Goal: Task Accomplishment & Management: Use online tool/utility

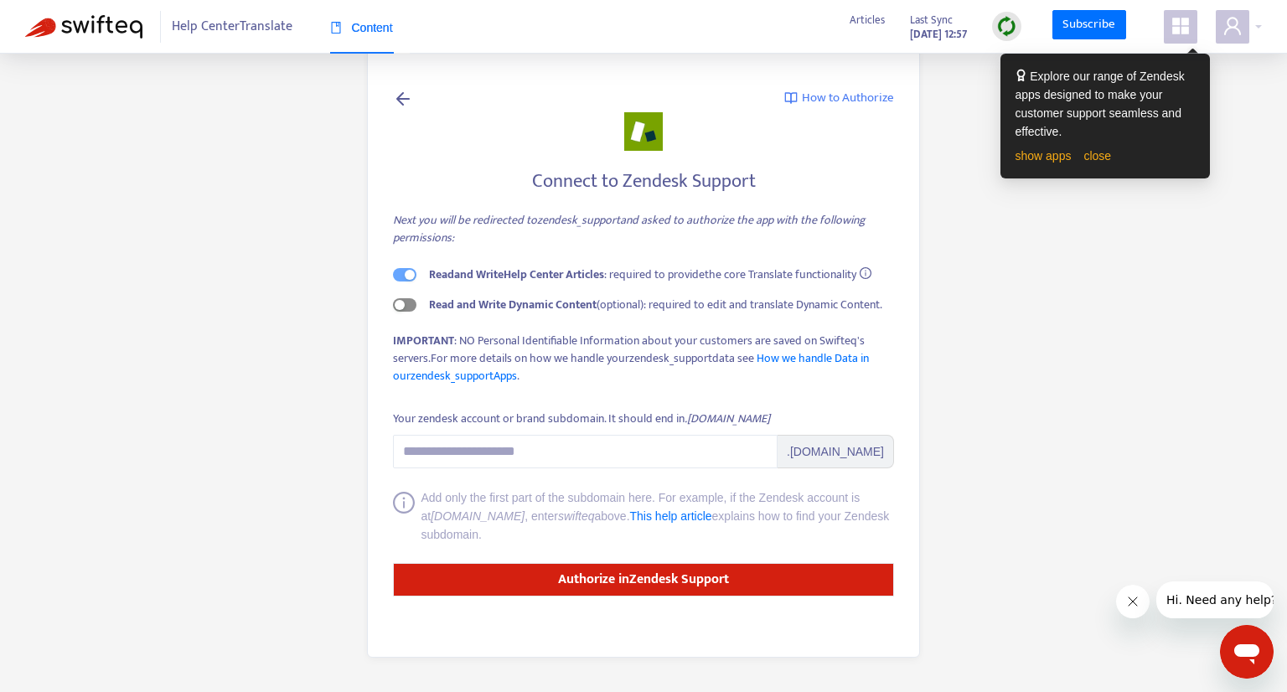
click at [409, 305] on span "button" at bounding box center [404, 304] width 23 height 13
click at [514, 459] on input "Your zendesk account or brand subdomain. It should end in .zendesk.com" at bounding box center [585, 452] width 385 height 34
paste input "**********"
drag, startPoint x: 649, startPoint y: 459, endPoint x: 539, endPoint y: 450, distance: 110.1
click at [539, 450] on input "**********" at bounding box center [585, 452] width 385 height 34
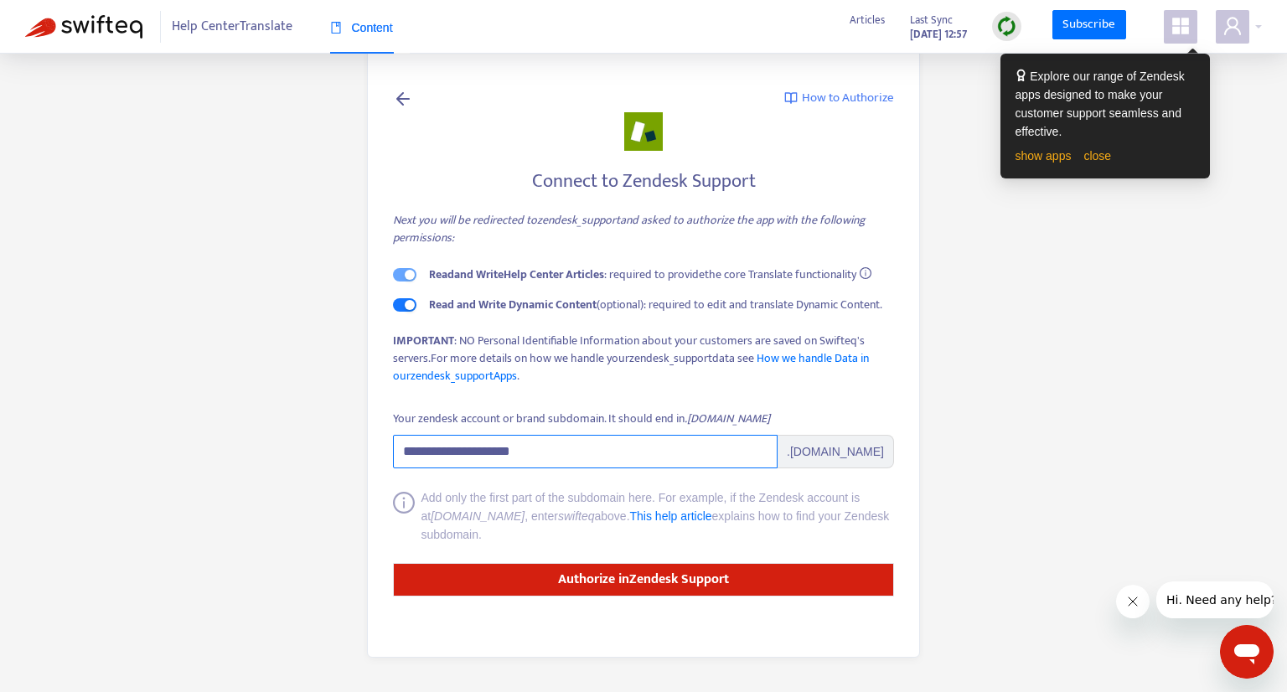
type input "**********"
click at [831, 389] on div "Connect to Zendesk Support Next you will be redirected to zendesk_support and a…" at bounding box center [643, 283] width 501 height 240
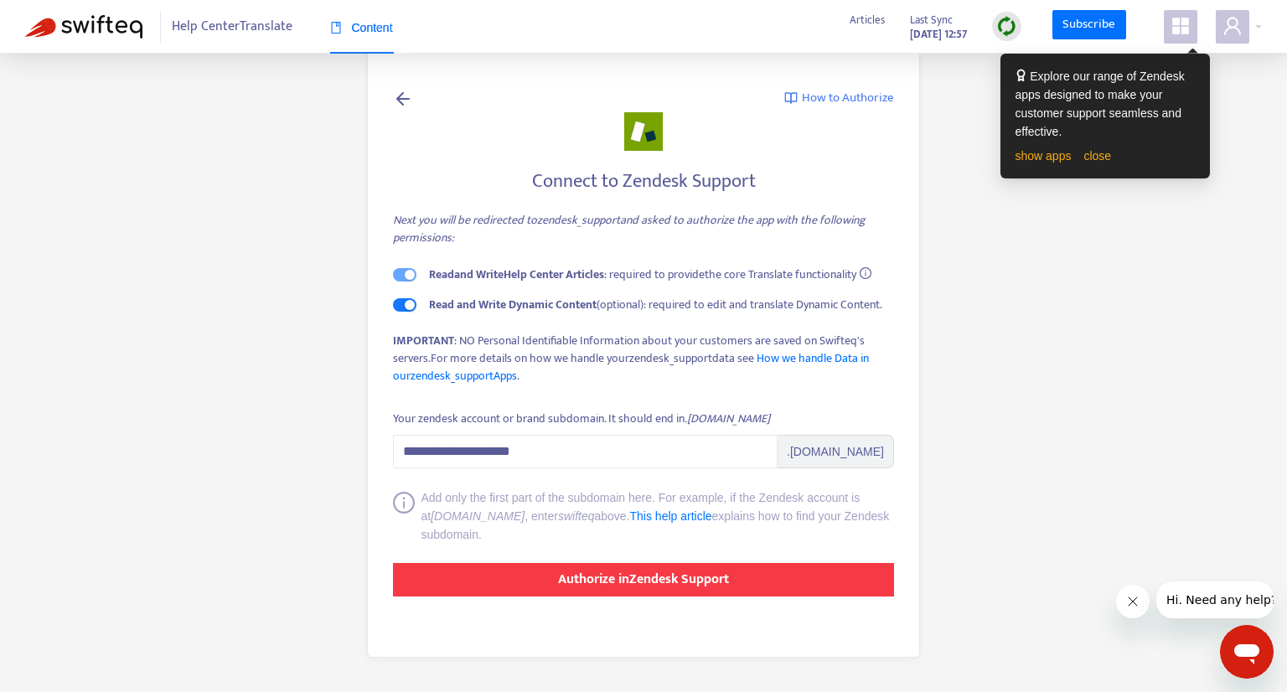
click at [617, 581] on strong "Authorize in Zendesk Support" at bounding box center [643, 579] width 171 height 23
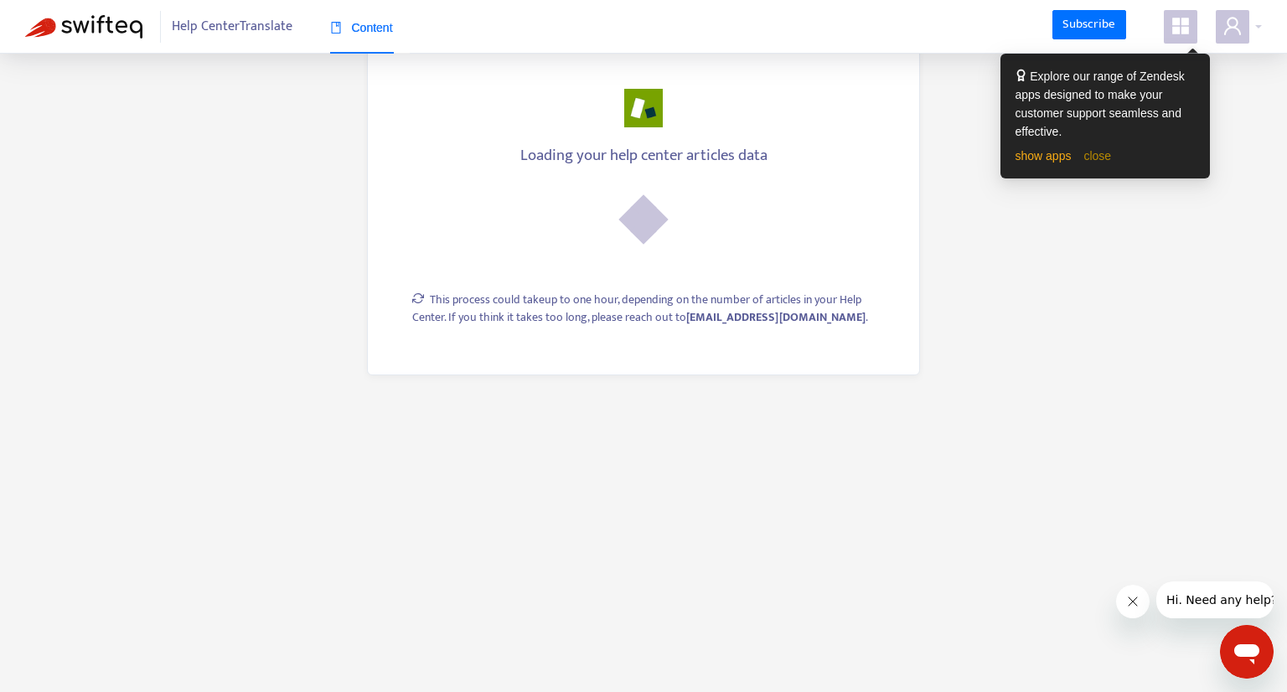
click at [1096, 153] on link "close" at bounding box center [1097, 155] width 28 height 13
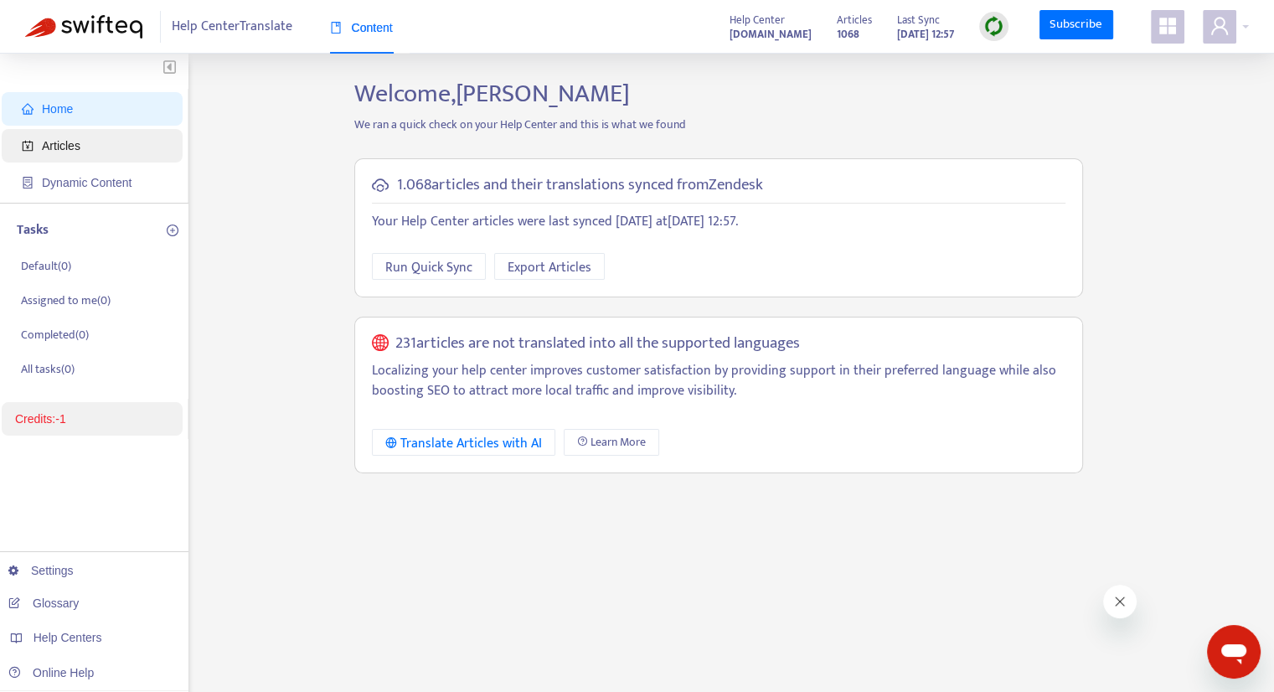
click at [66, 155] on span "Articles" at bounding box center [95, 146] width 147 height 34
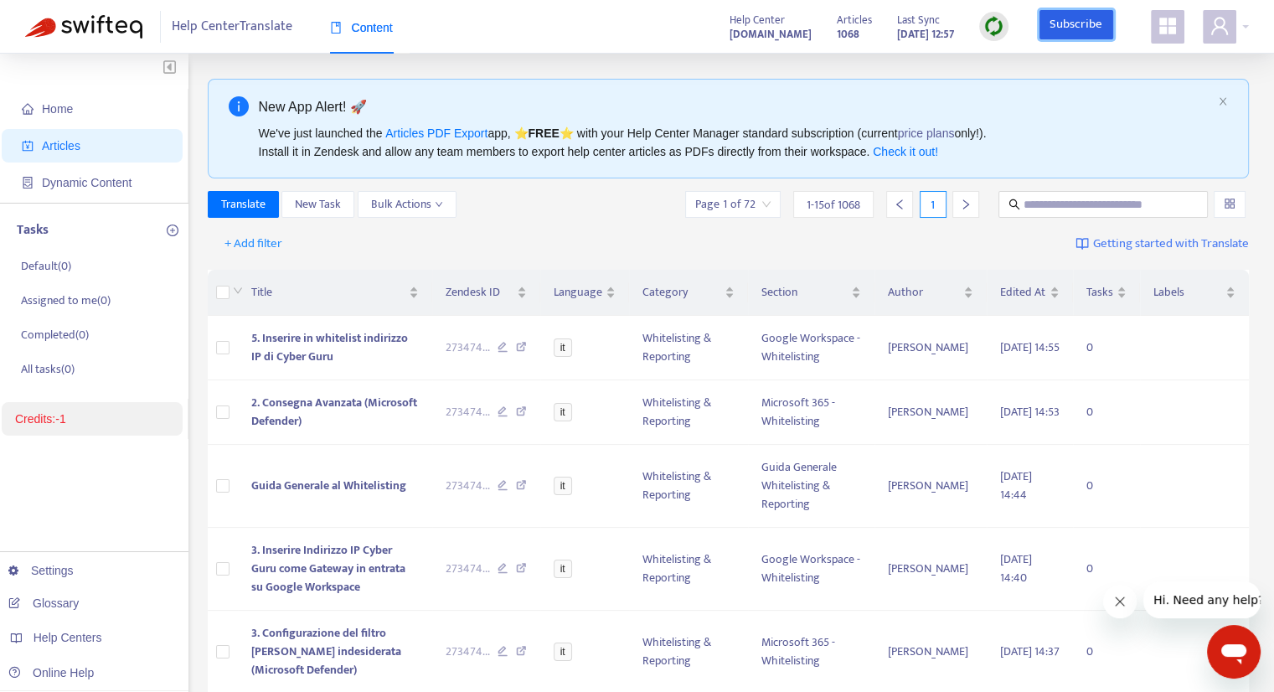
click at [1079, 24] on link "Subscribe" at bounding box center [1077, 25] width 74 height 30
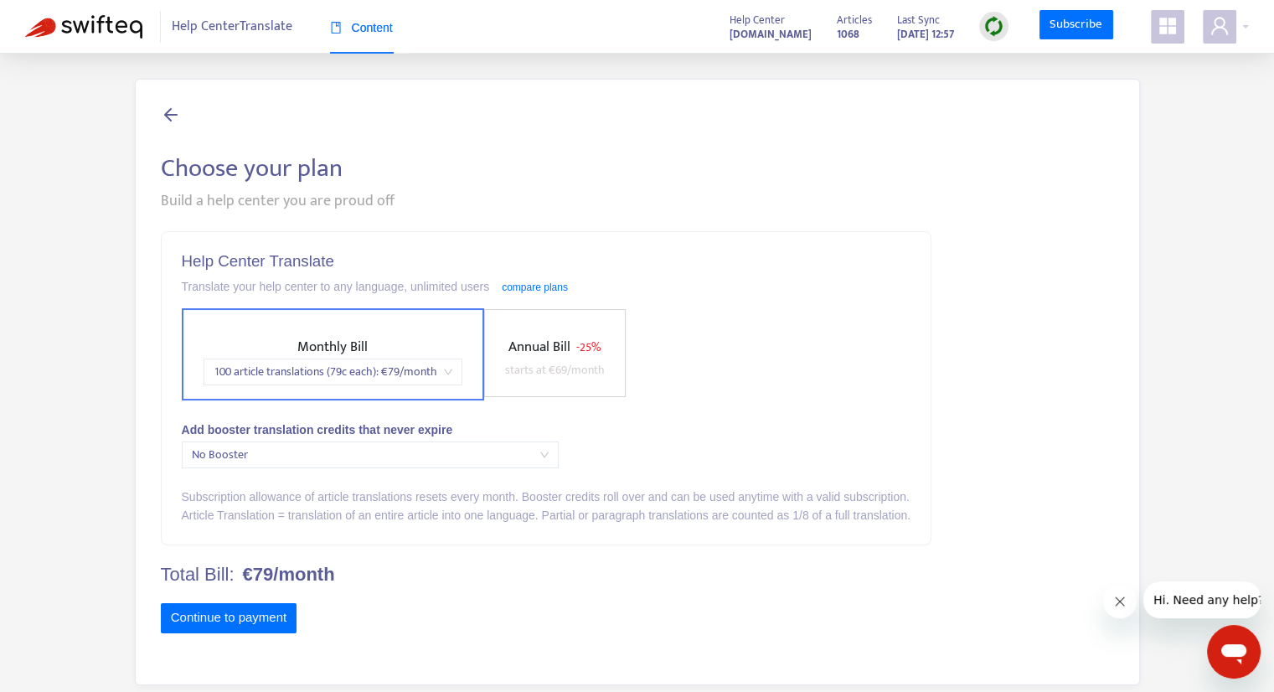
scroll to position [54, 0]
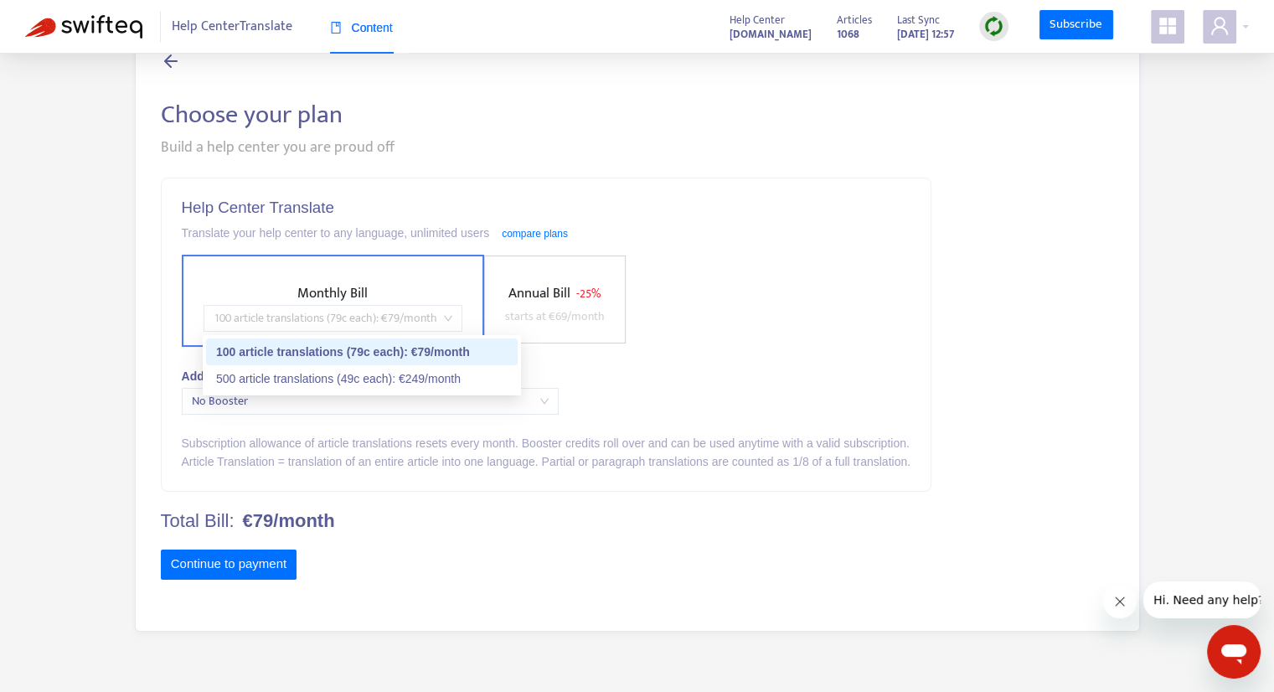
click at [410, 327] on span "100 article translations (79c each) : € 79 /month" at bounding box center [333, 318] width 239 height 25
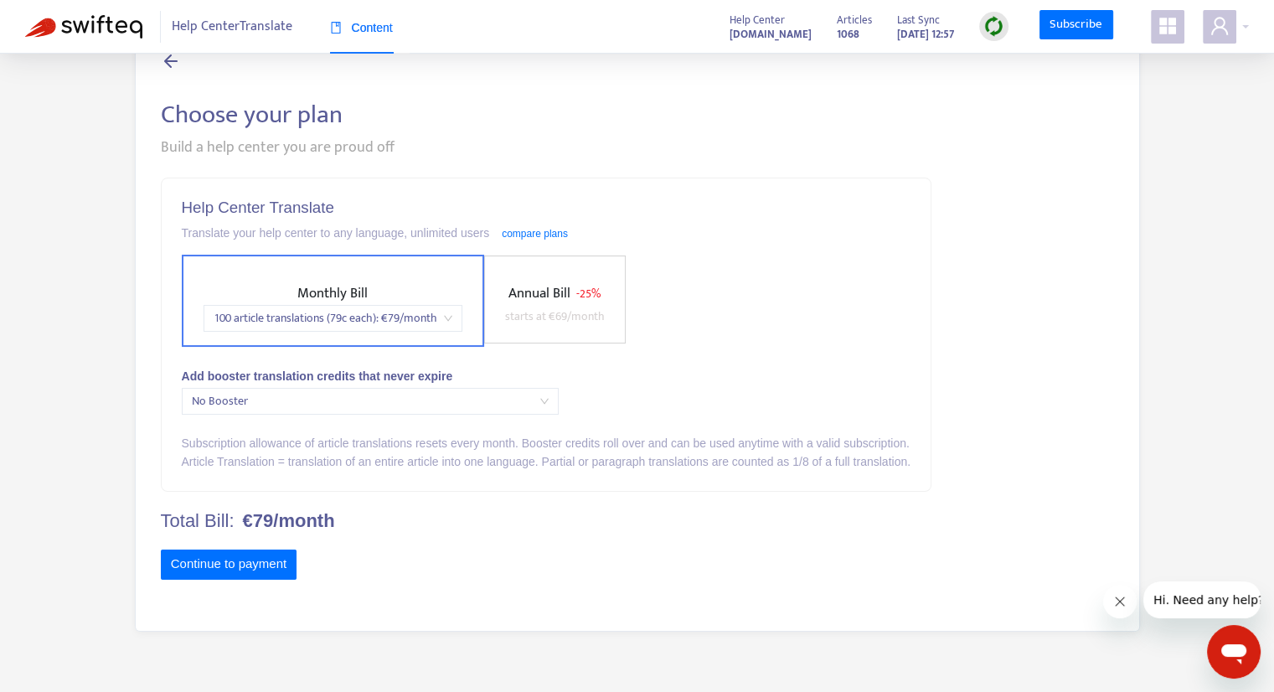
click at [325, 415] on div "Help Center Translate Translate your help center to any language, unlimited use…" at bounding box center [546, 334] width 769 height 313
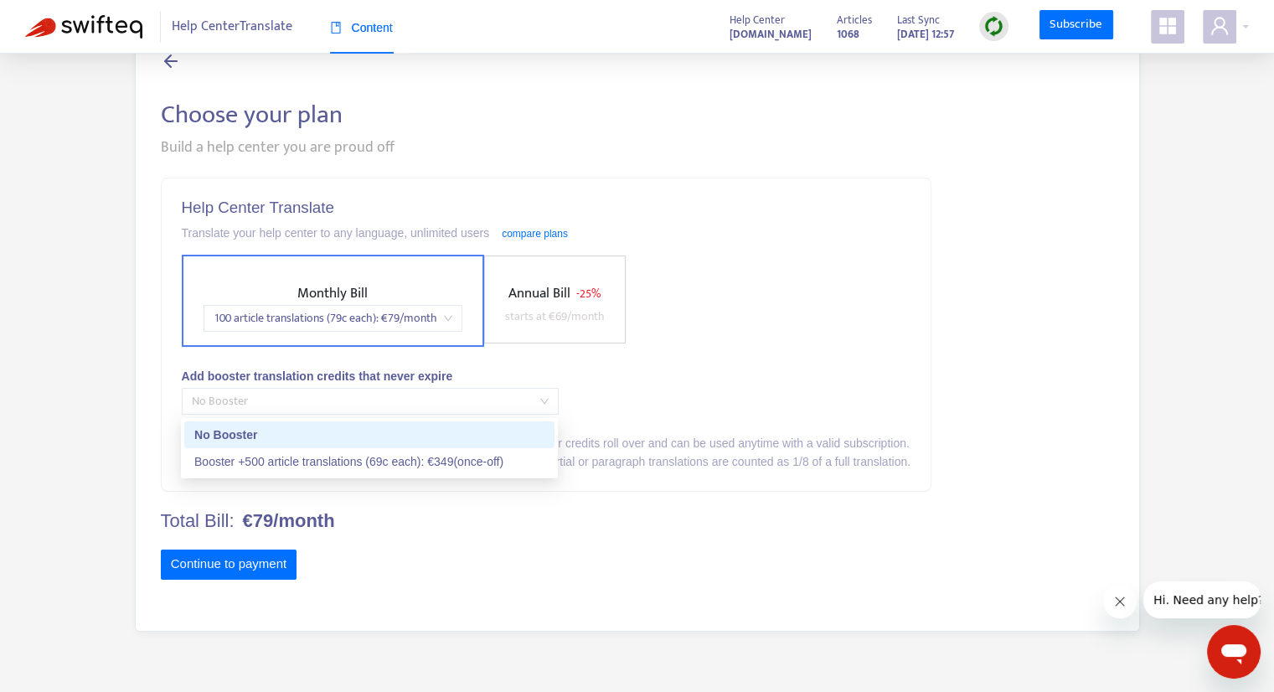
click at [308, 390] on span "No Booster" at bounding box center [370, 401] width 357 height 25
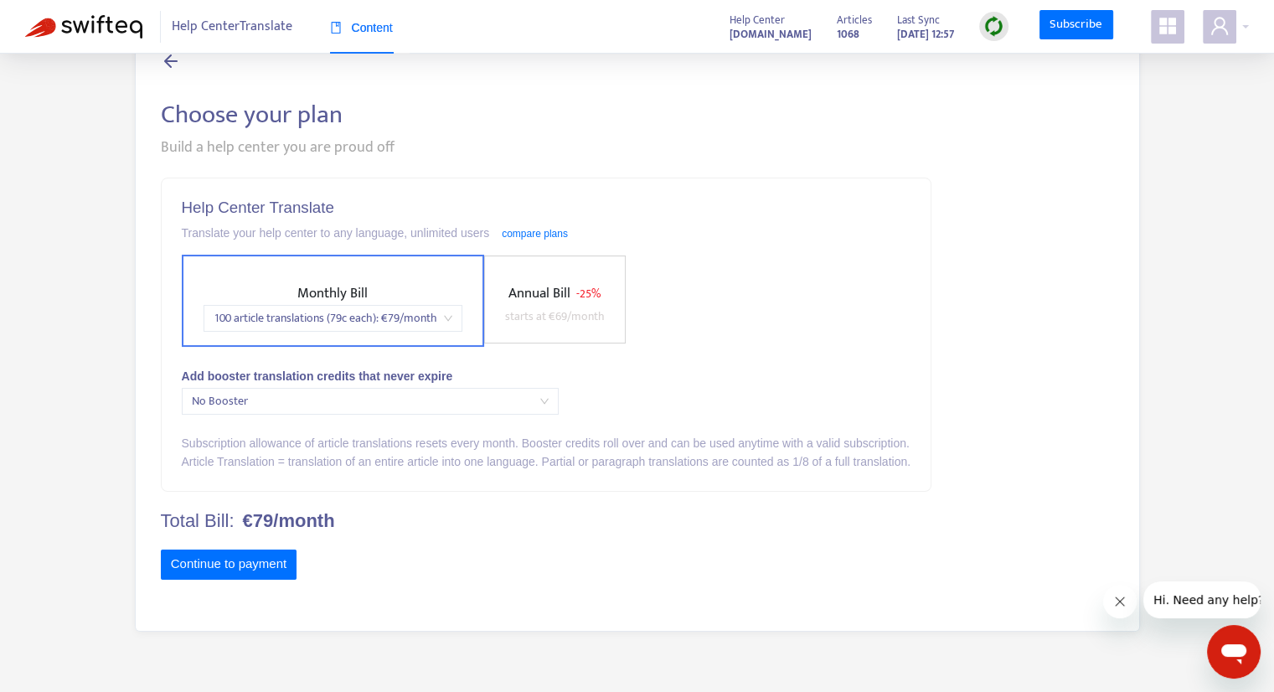
click at [726, 370] on div "Add booster translation credits that never expire" at bounding box center [546, 376] width 729 height 18
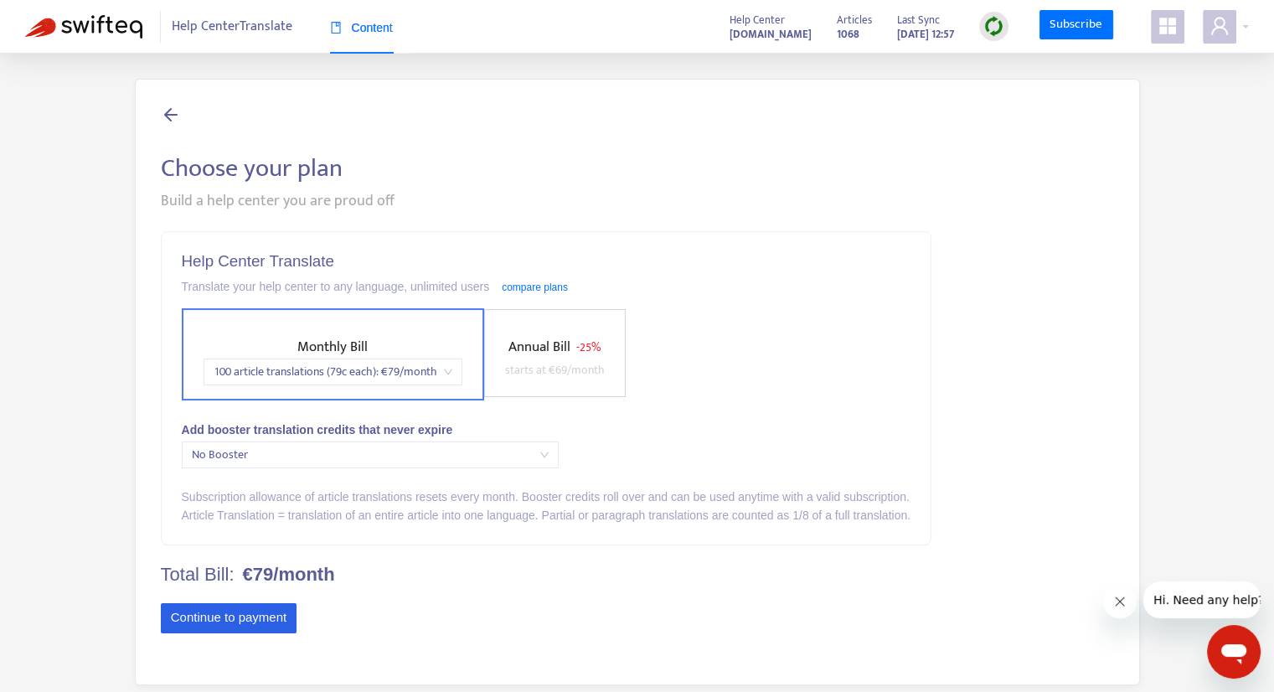
click at [218, 618] on button "Continue to payment" at bounding box center [229, 618] width 137 height 30
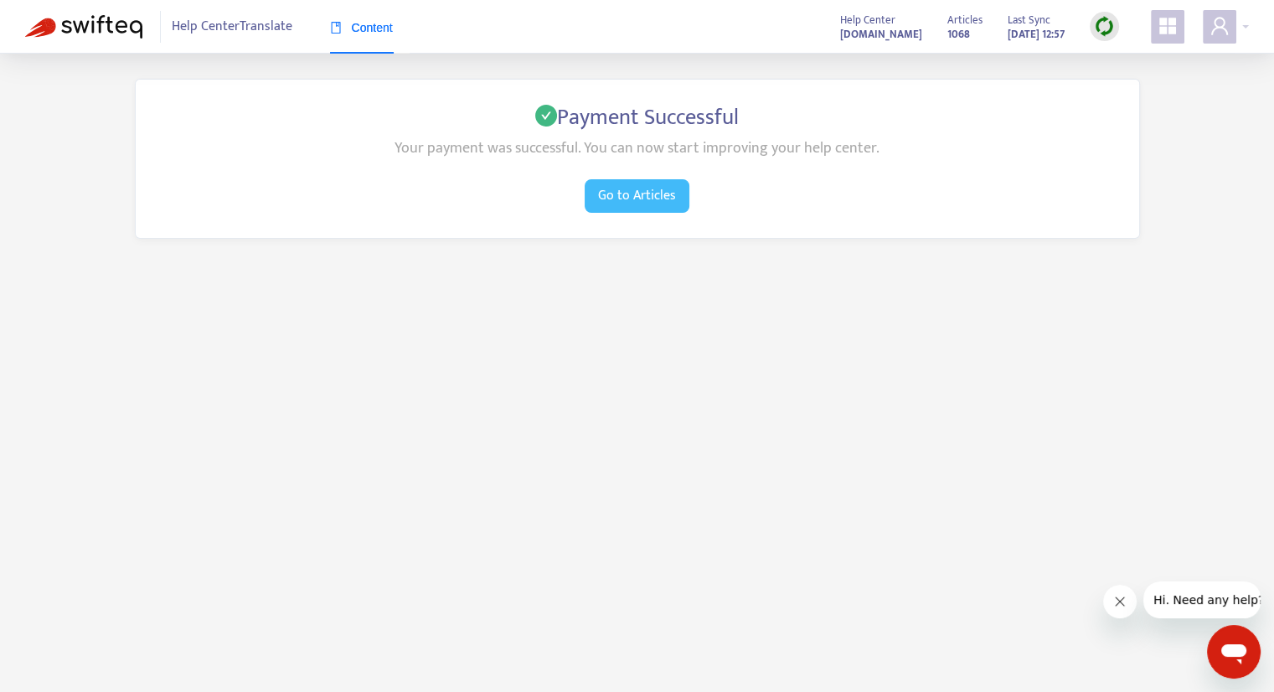
click at [620, 200] on span "Go to Articles" at bounding box center [637, 195] width 78 height 21
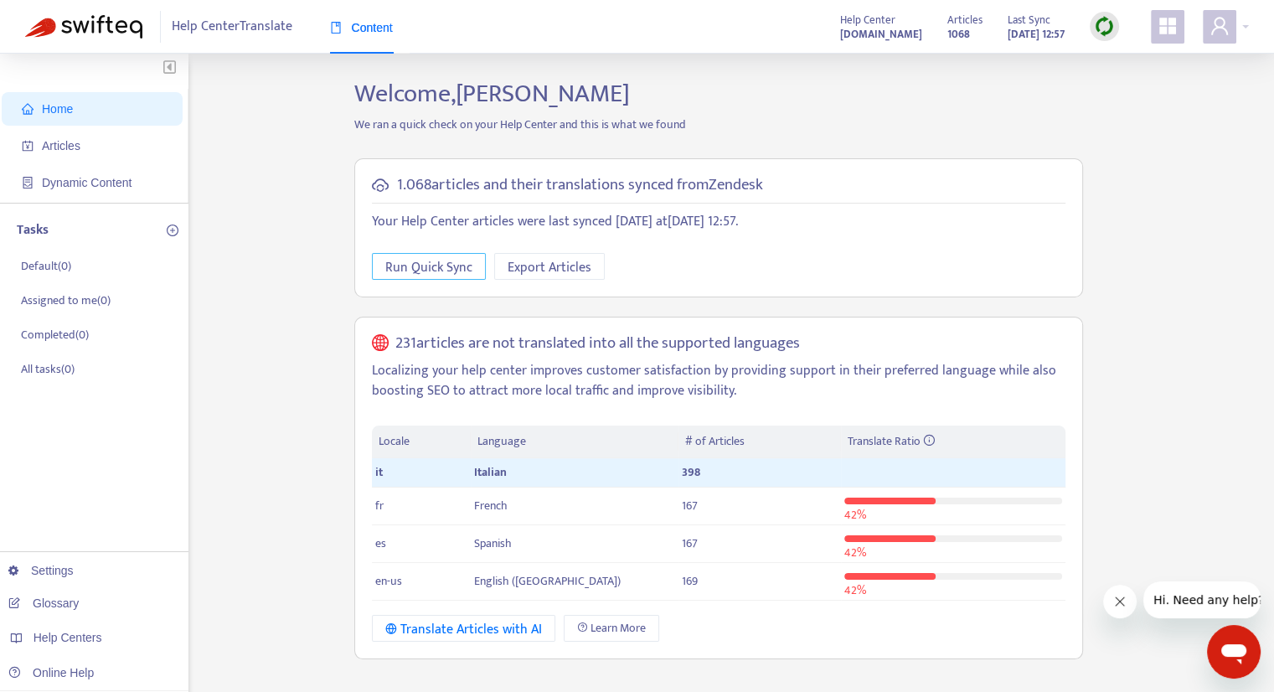
click at [429, 266] on span "Run Quick Sync" at bounding box center [428, 267] width 87 height 21
click at [64, 145] on span "Articles" at bounding box center [61, 145] width 39 height 13
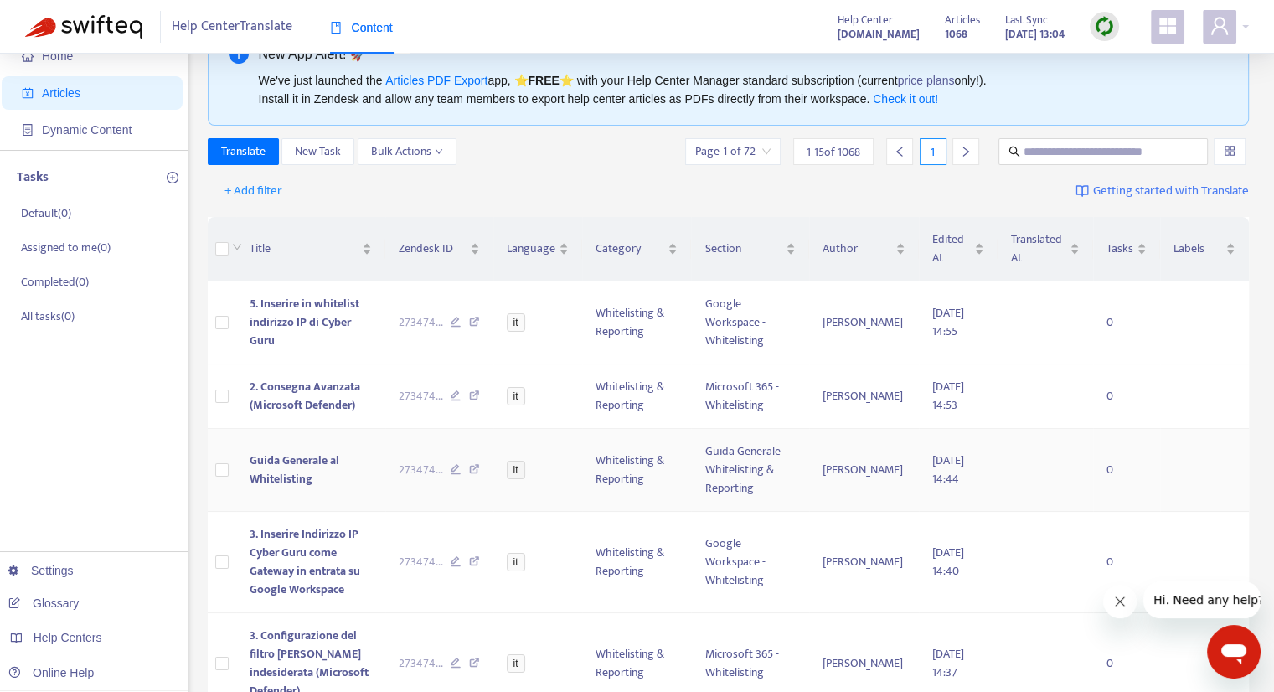
scroll to position [52, 0]
click at [435, 150] on icon "down" at bounding box center [439, 152] width 8 height 8
click at [502, 142] on div "Translate New Task Bulk Actions Page 1 of 72 1 - 15 of 1068 1" at bounding box center [729, 152] width 1042 height 27
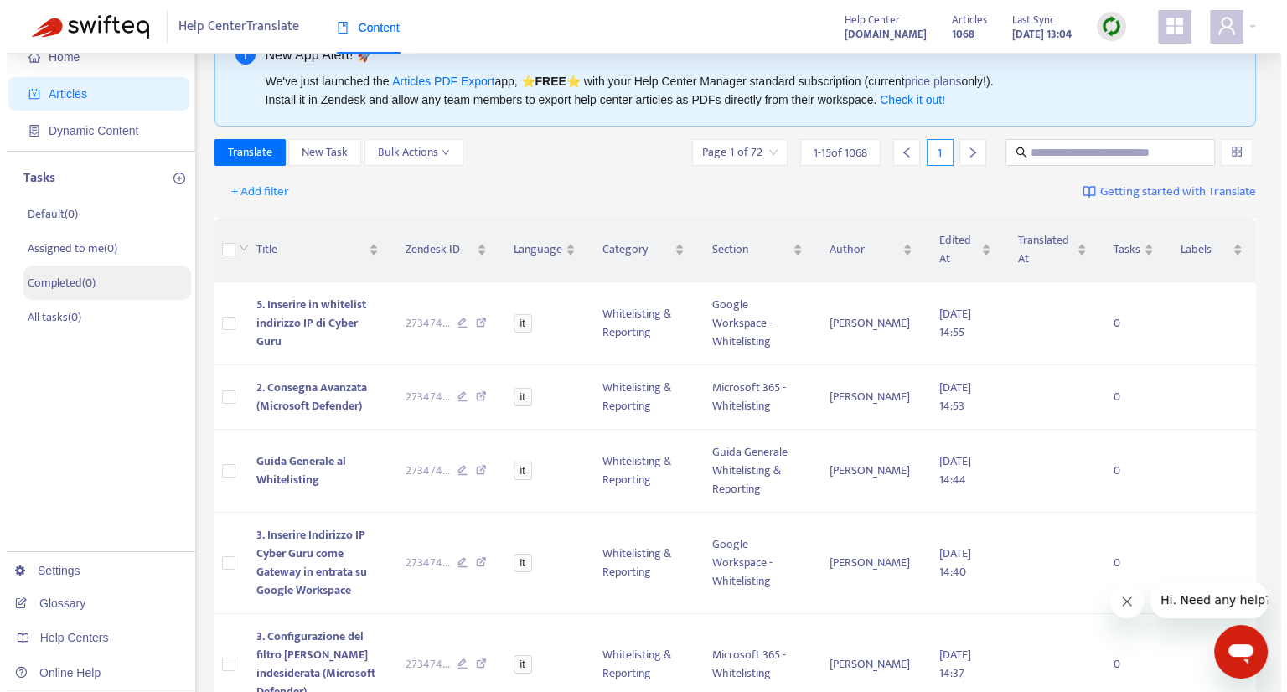
scroll to position [0, 0]
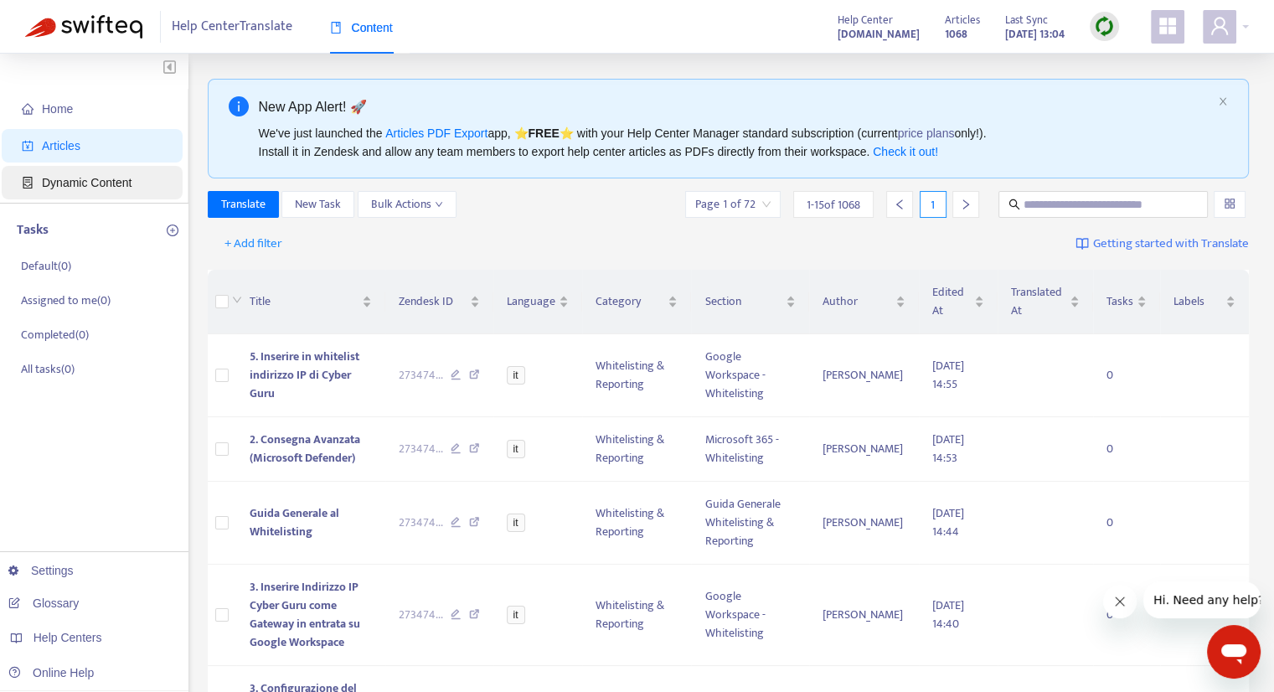
click at [62, 189] on span "Dynamic Content" at bounding box center [87, 182] width 90 height 13
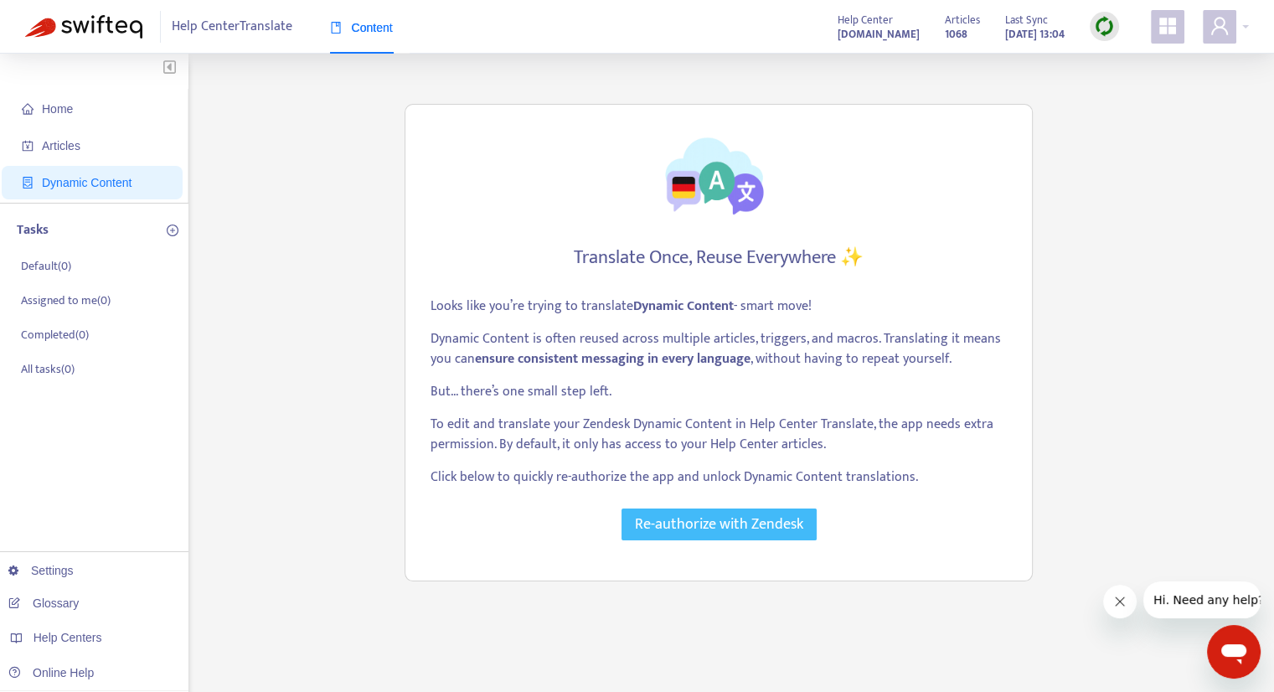
click at [724, 526] on span "Re-authorize with Zendesk" at bounding box center [719, 524] width 168 height 23
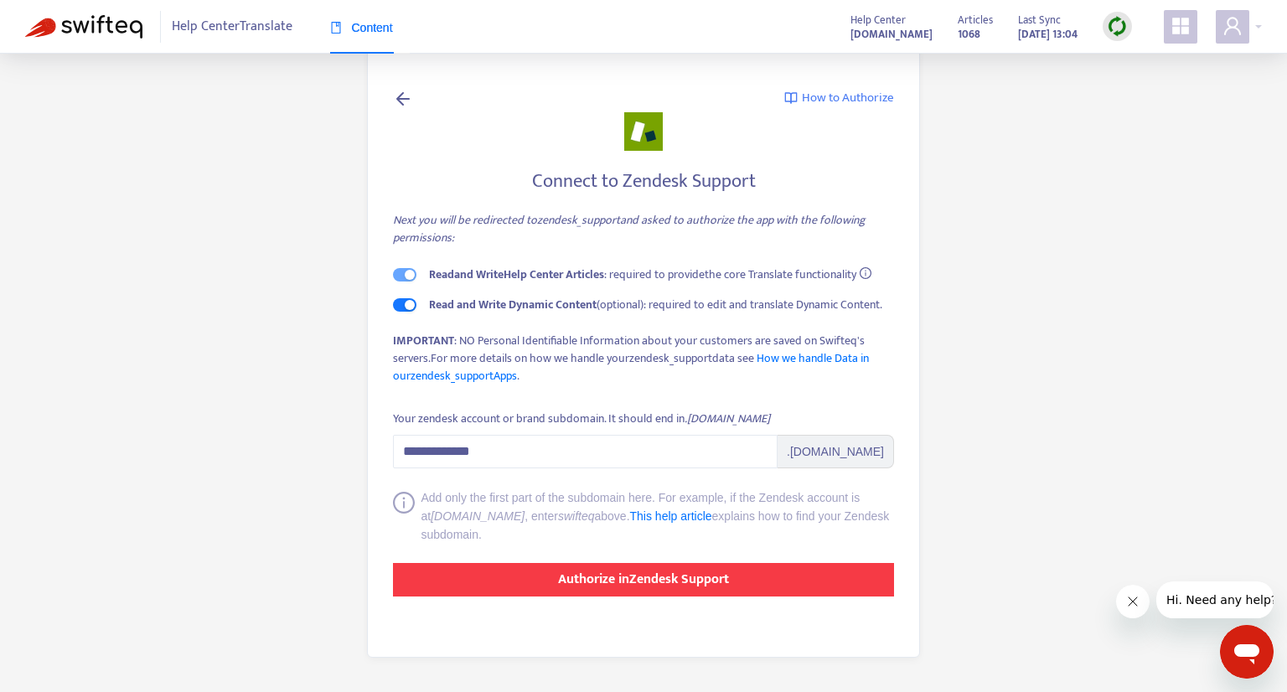
click at [607, 581] on strong "Authorize in Zendesk Support" at bounding box center [643, 579] width 171 height 23
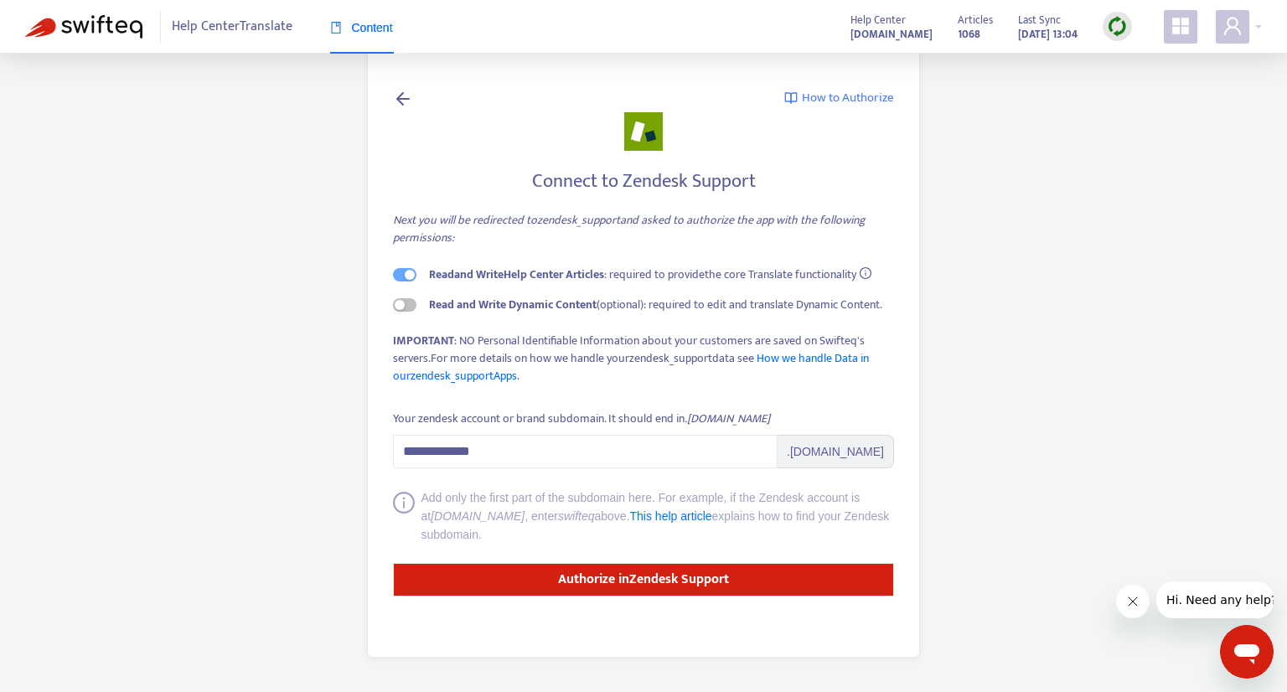
click at [517, 306] on strong "Read and Write Dynamic Content" at bounding box center [513, 304] width 168 height 19
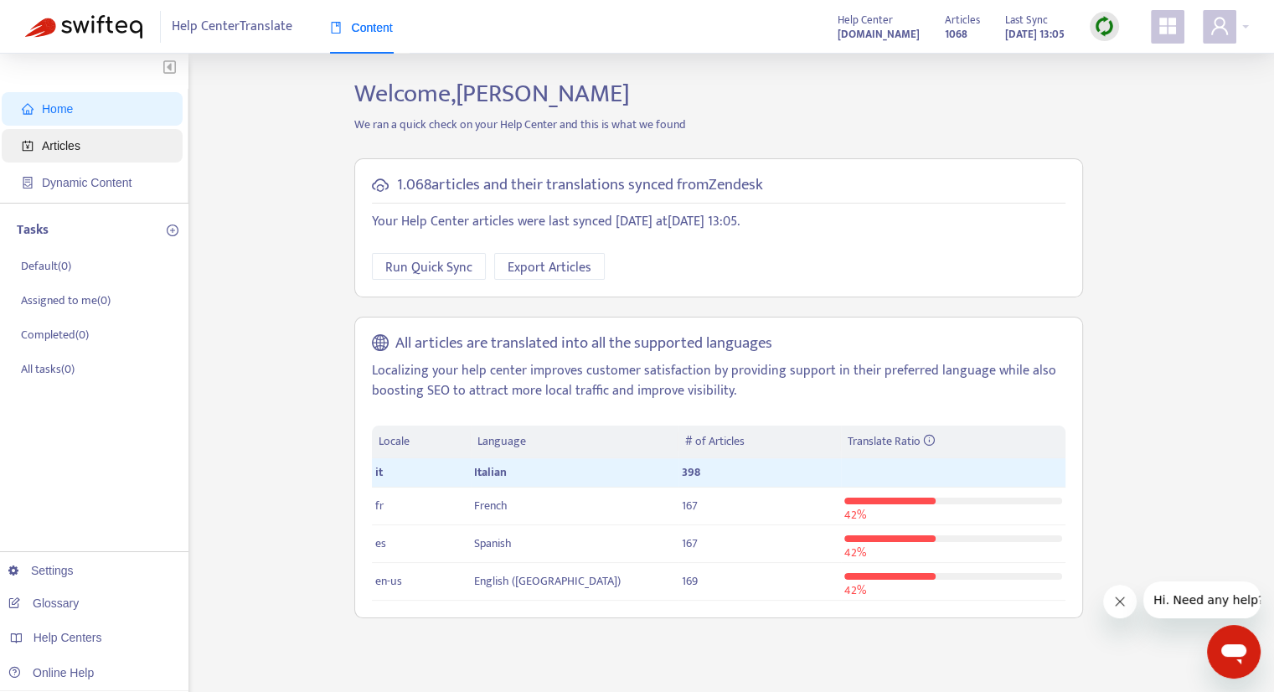
click at [60, 142] on span "Articles" at bounding box center [61, 145] width 39 height 13
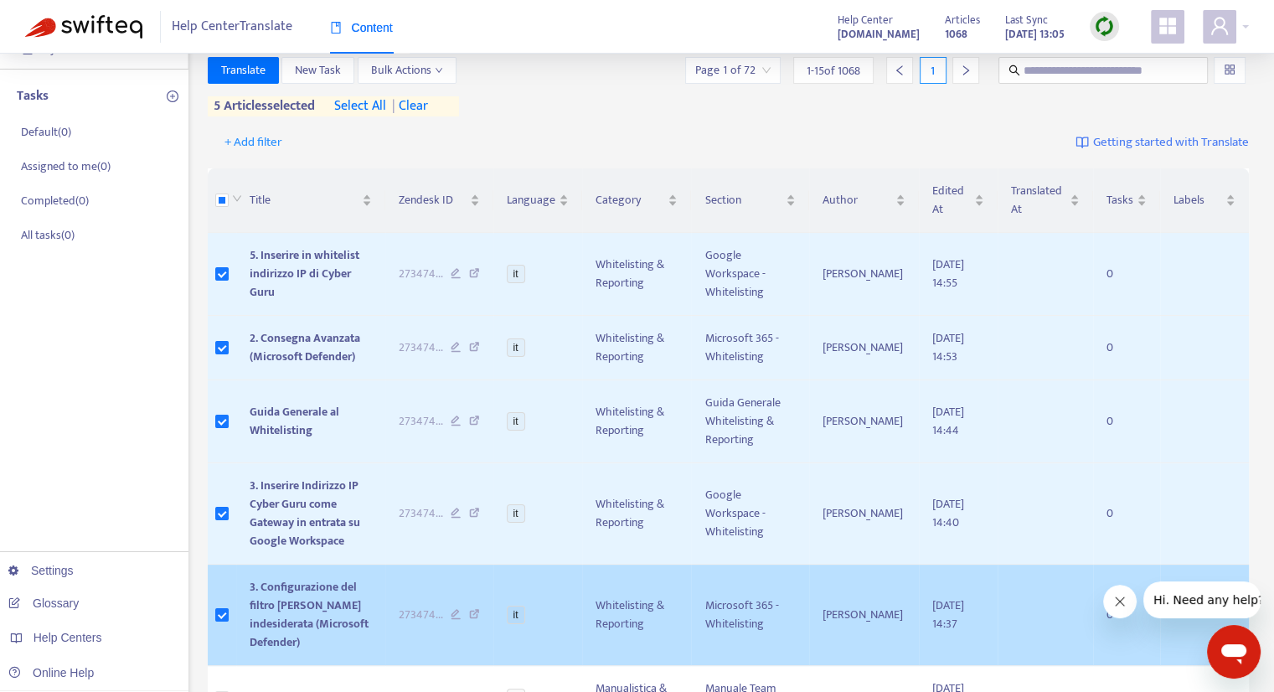
scroll to position [121, 0]
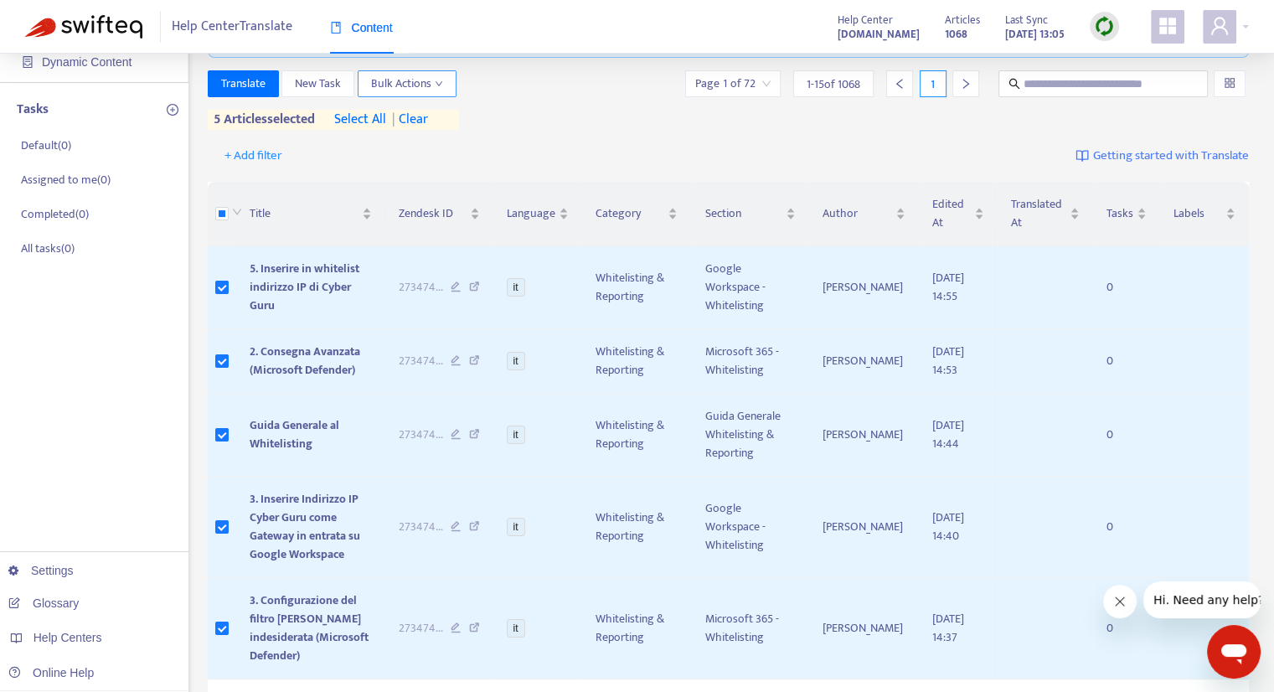
click at [446, 81] on button "Bulk Actions" at bounding box center [407, 83] width 99 height 27
click at [523, 75] on div "Translate New Task Bulk Actions Page 1 of 72 1 - 15 of 1068 1" at bounding box center [729, 83] width 1042 height 27
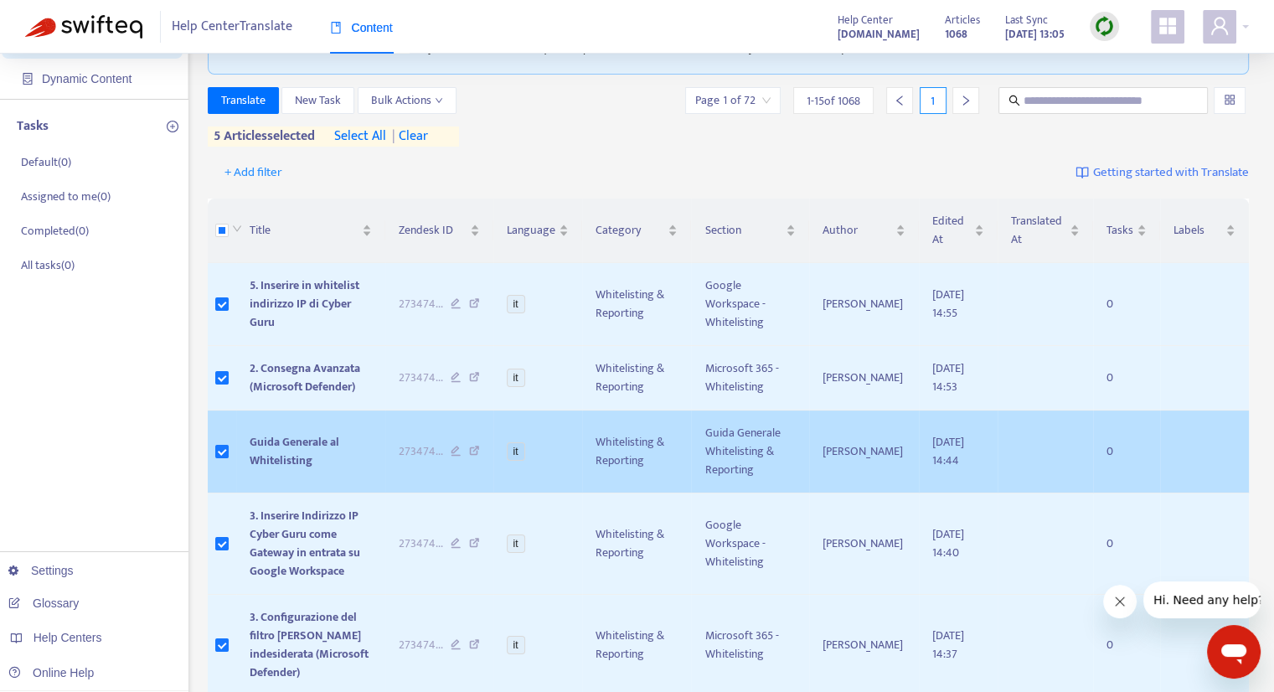
scroll to position [0, 0]
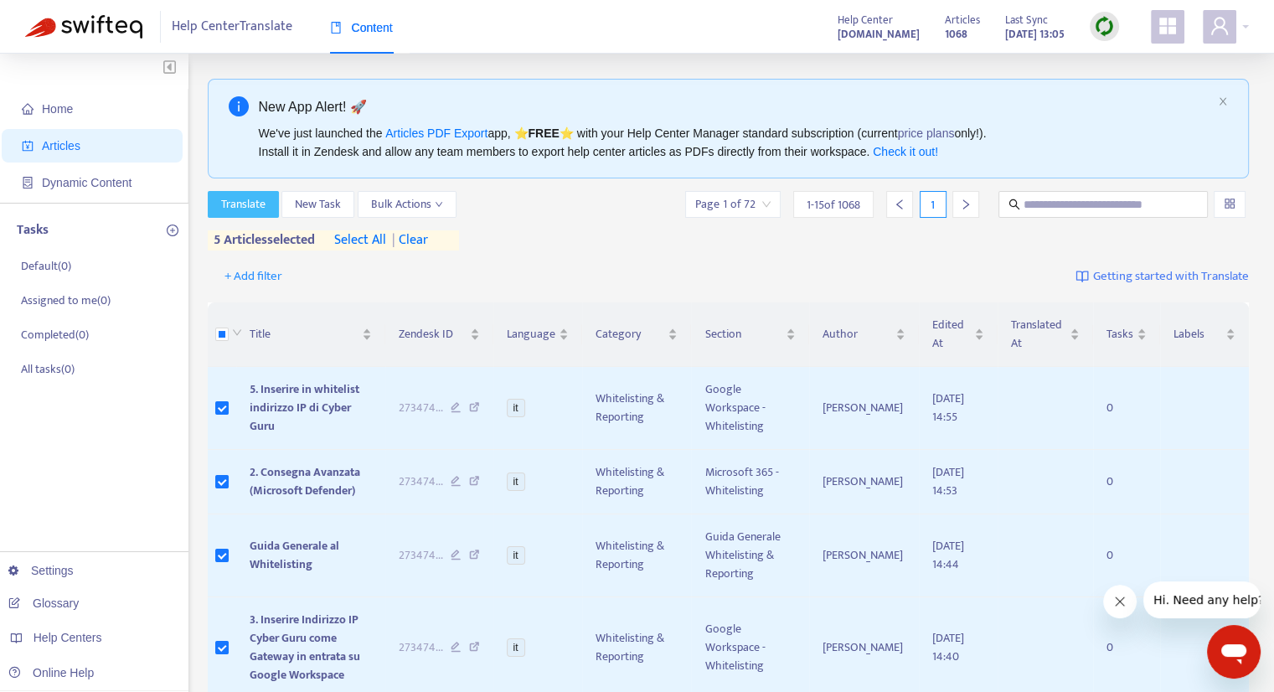
click at [245, 207] on span "Translate" at bounding box center [243, 204] width 44 height 18
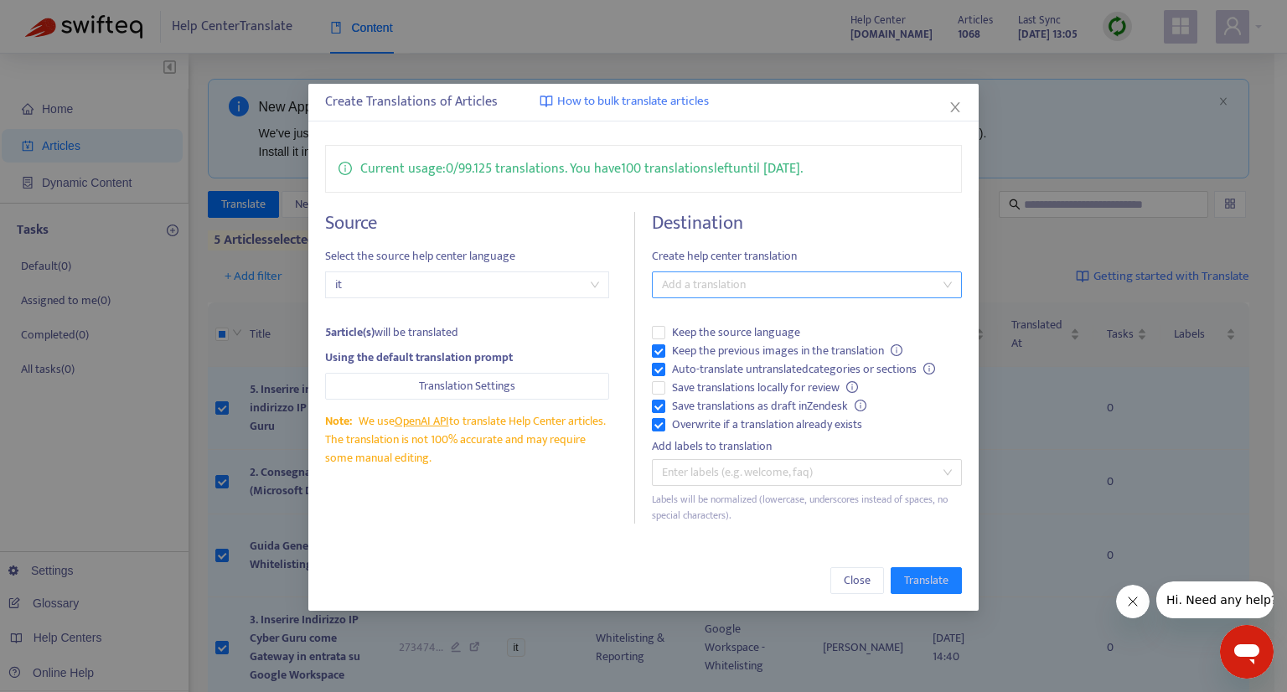
click at [736, 282] on div at bounding box center [798, 285] width 285 height 20
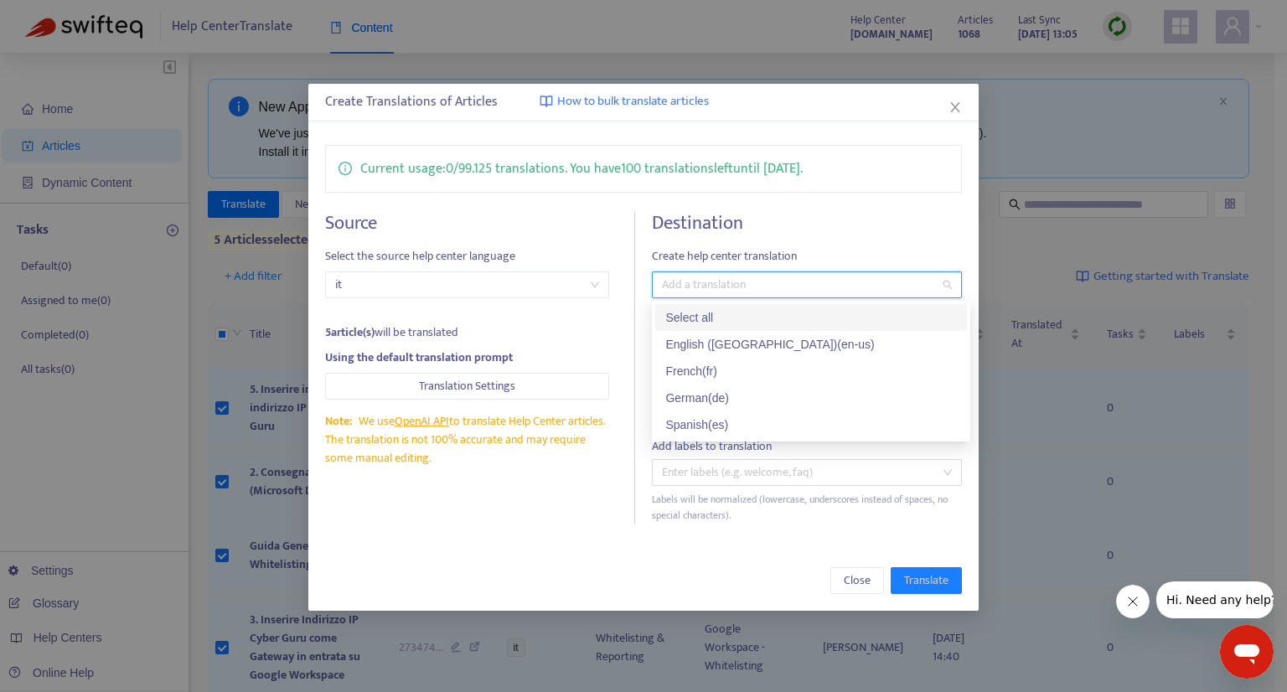
click at [766, 321] on div "Select all" at bounding box center [811, 317] width 292 height 18
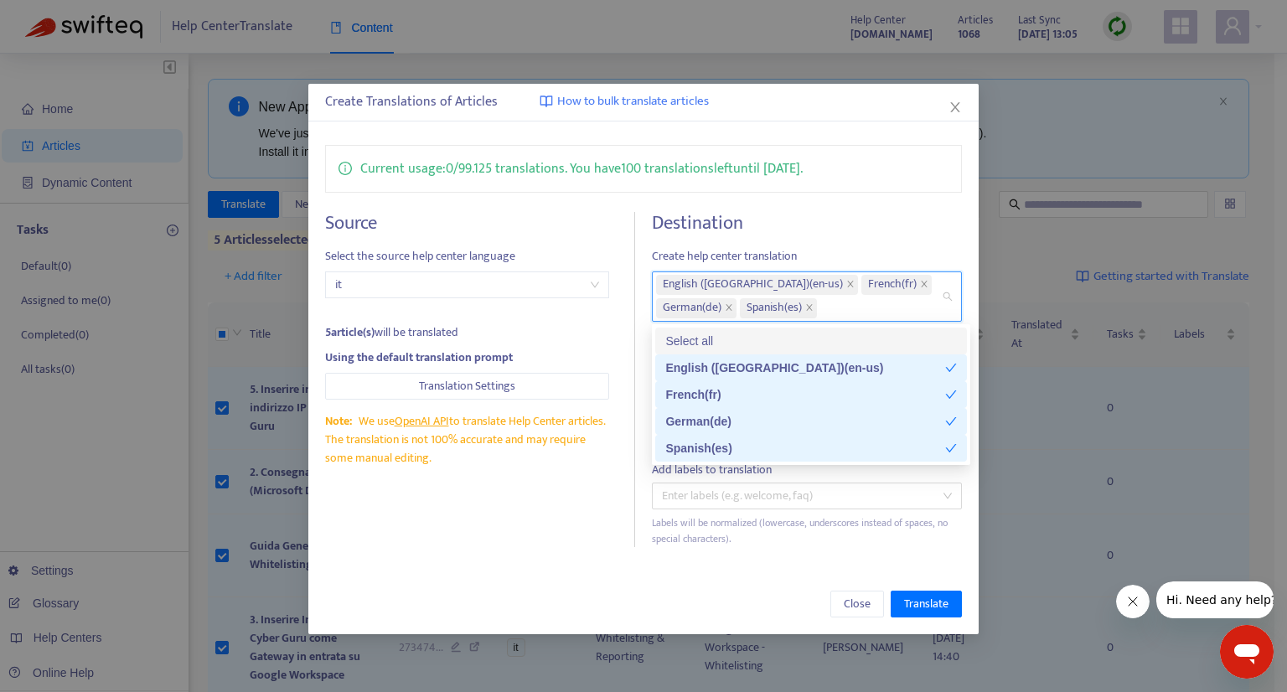
click at [868, 224] on h4 "Destination" at bounding box center [807, 223] width 310 height 23
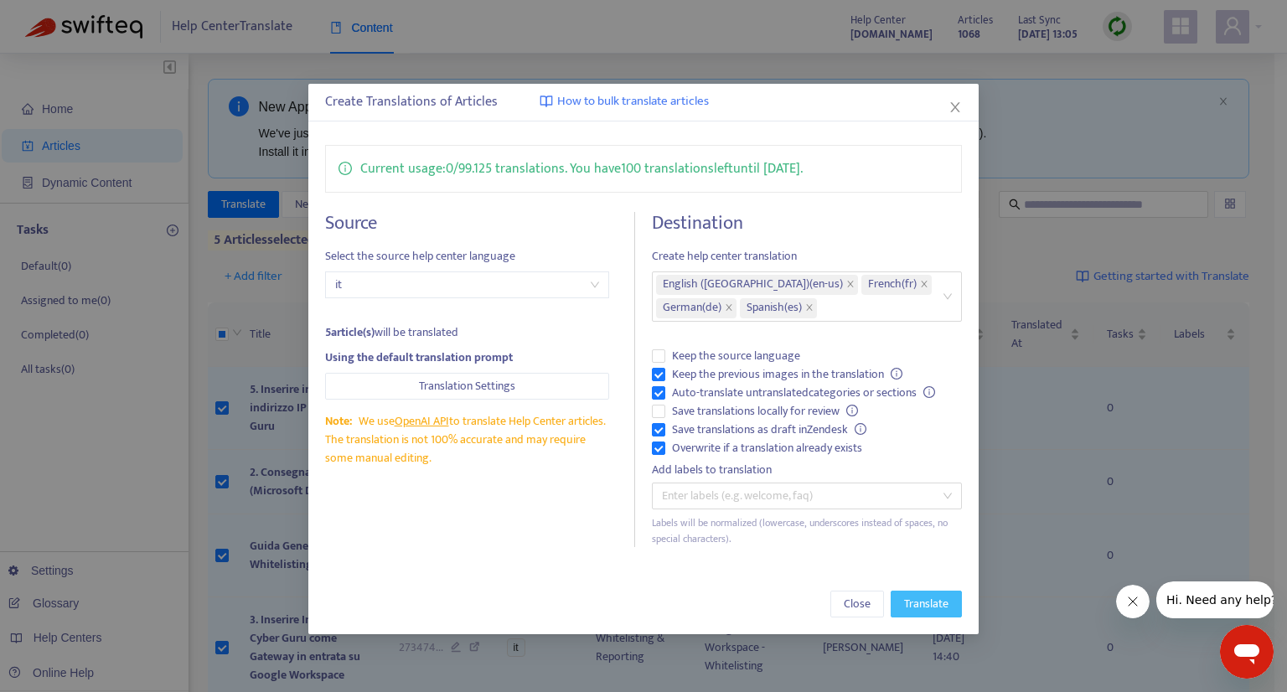
click at [933, 600] on span "Translate" at bounding box center [926, 604] width 44 height 18
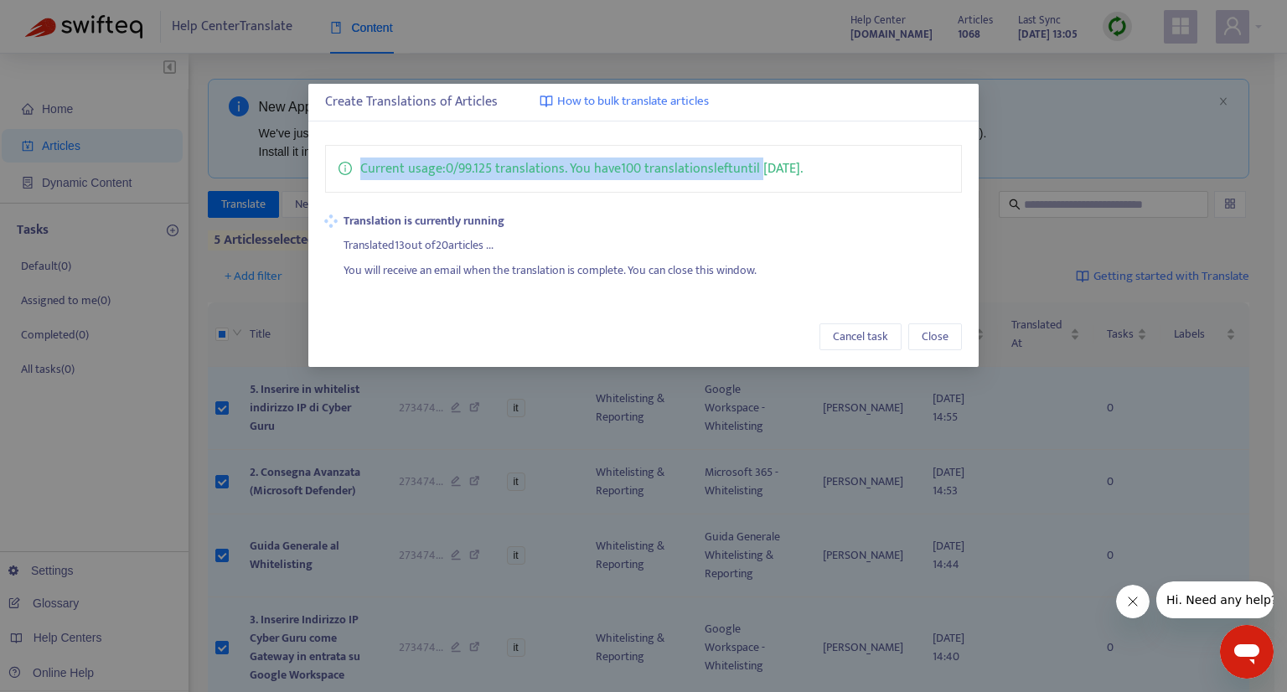
drag, startPoint x: 771, startPoint y: 127, endPoint x: 767, endPoint y: 116, distance: 11.4
click at [767, 116] on div "Create Translations of Articles How to bulk translate articles Current usage: 0…" at bounding box center [643, 225] width 670 height 283
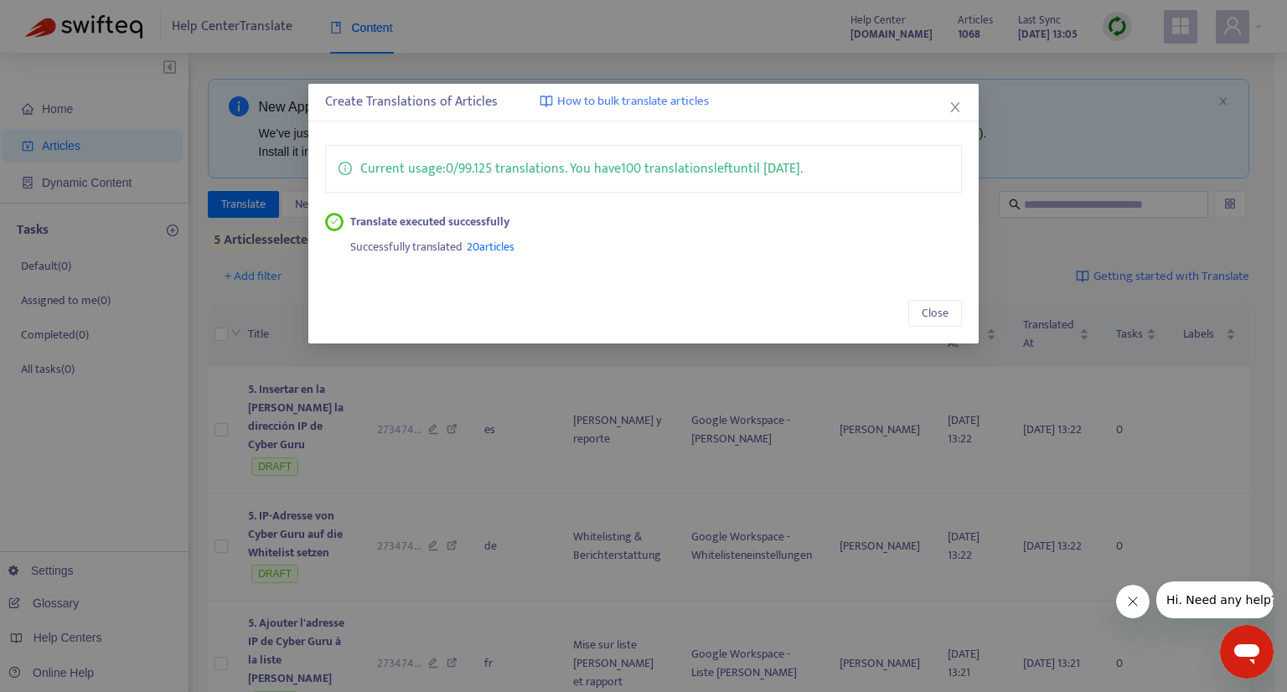
click at [821, 238] on div "Successfully translated 20 articles" at bounding box center [656, 243] width 612 height 25
click at [938, 316] on span "Close" at bounding box center [935, 313] width 27 height 18
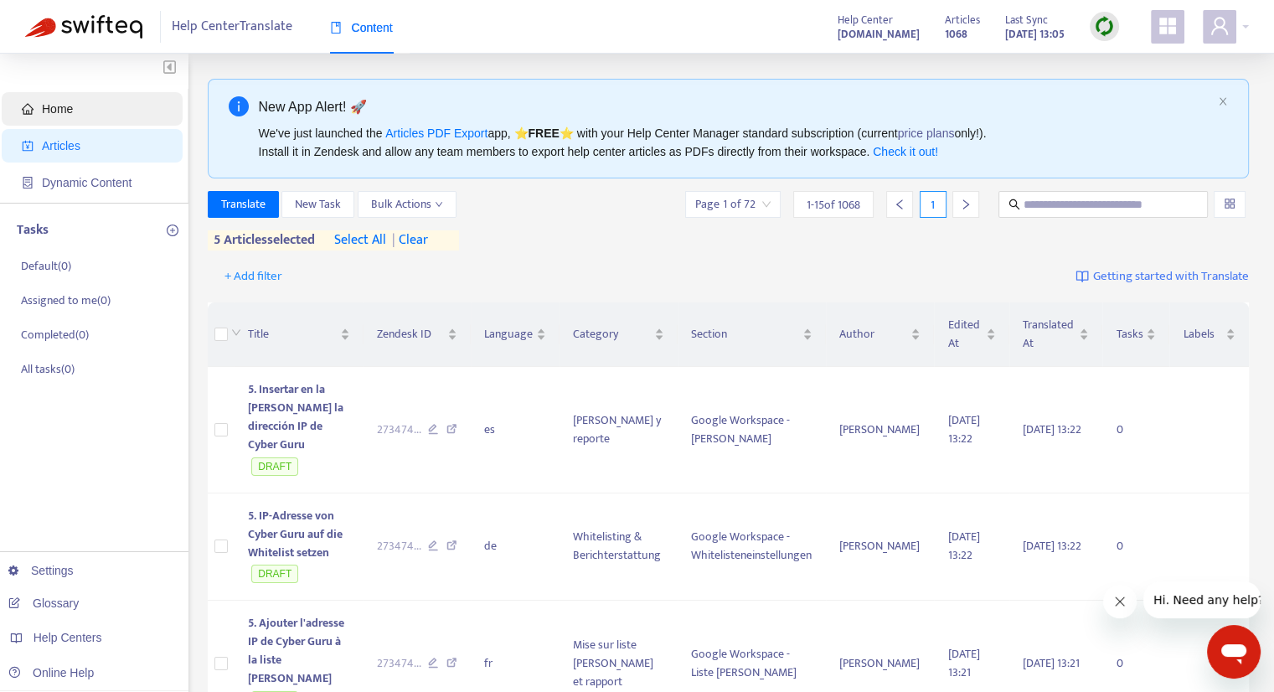
click at [60, 108] on span "Home" at bounding box center [57, 108] width 31 height 13
